Goal: Task Accomplishment & Management: Use online tool/utility

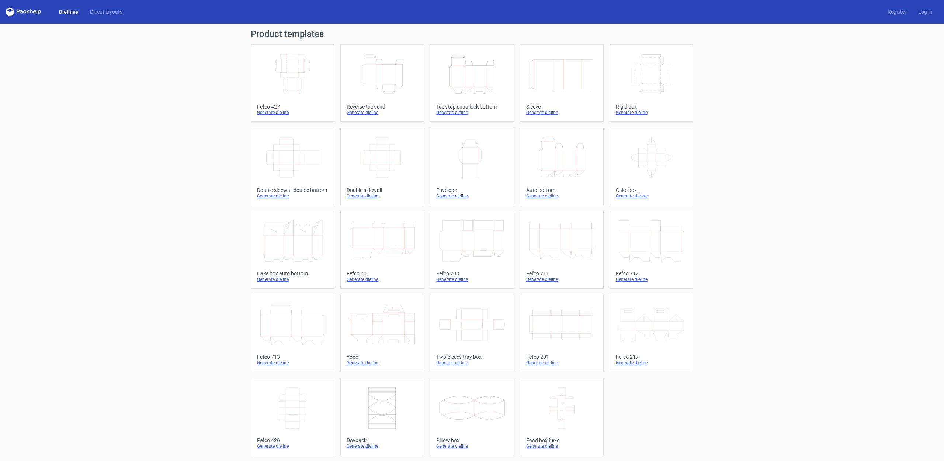
click at [387, 92] on icon "Height Depth Width" at bounding box center [382, 73] width 65 height 41
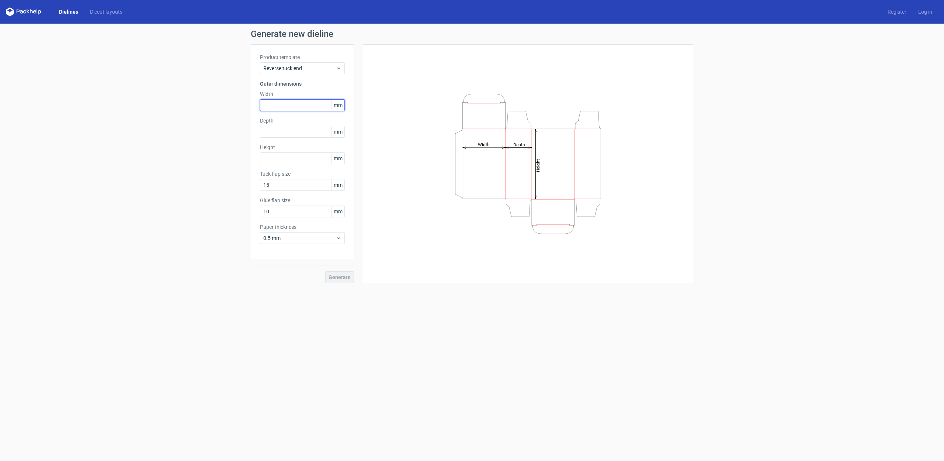
click at [273, 103] on input "text" at bounding box center [302, 105] width 85 height 12
type input "130"
type input "75"
type input "130"
drag, startPoint x: 276, startPoint y: 106, endPoint x: 242, endPoint y: 105, distance: 33.6
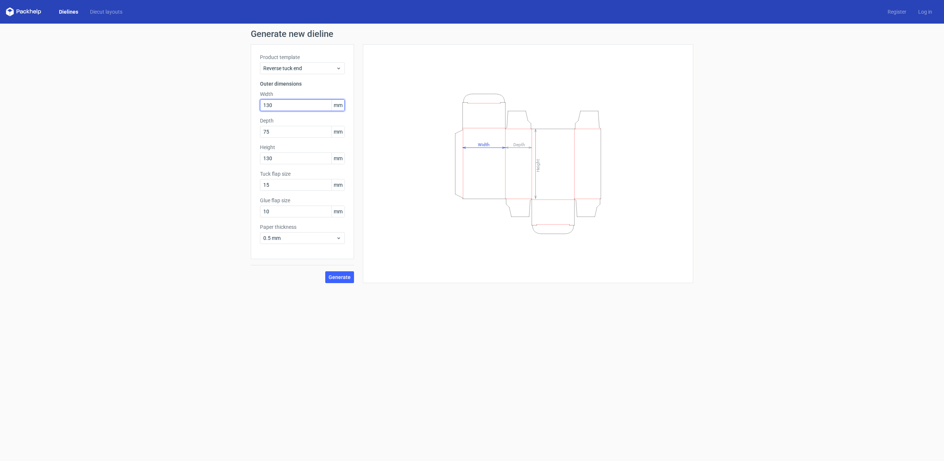
click at [242, 105] on div "Generate new dieline Product template Reverse tuck end Outer dimensions Width 1…" at bounding box center [472, 156] width 944 height 265
type input "65"
click at [315, 213] on input "10" at bounding box center [302, 211] width 85 height 12
type input "1"
type input "20"
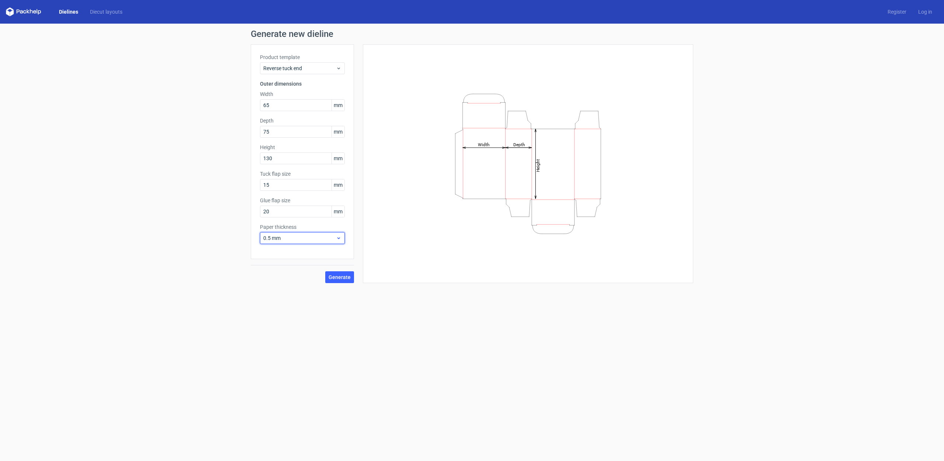
click at [299, 242] on div "0.5 mm" at bounding box center [302, 238] width 85 height 12
click at [291, 280] on div "1 mm" at bounding box center [302, 278] width 79 height 12
click at [337, 278] on span "Generate" at bounding box center [340, 276] width 22 height 5
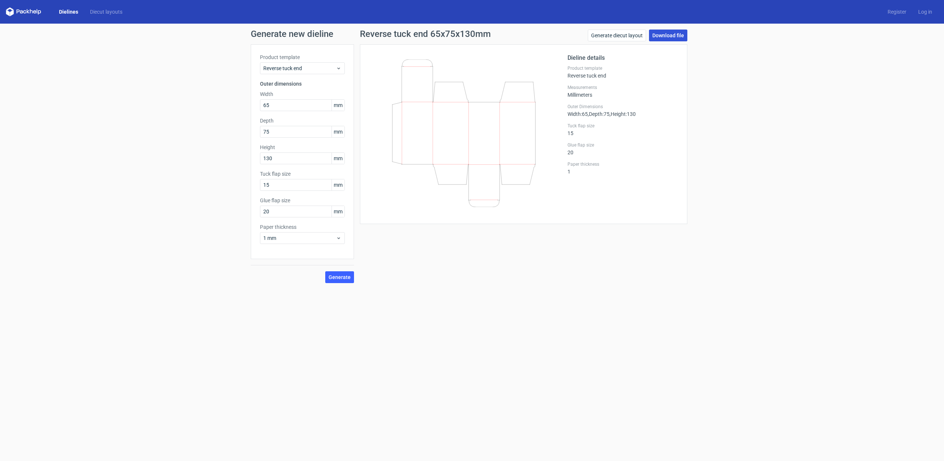
click at [670, 35] on link "Download file" at bounding box center [668, 35] width 38 height 12
